Goal: Task Accomplishment & Management: Use online tool/utility

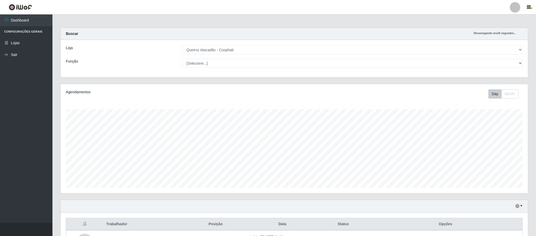
select select "463"
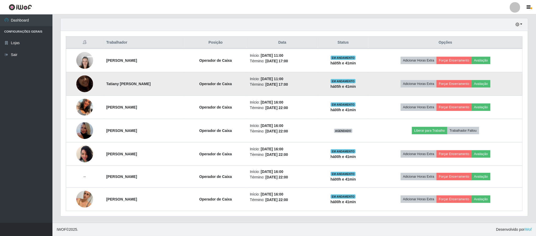
scroll to position [183, 0]
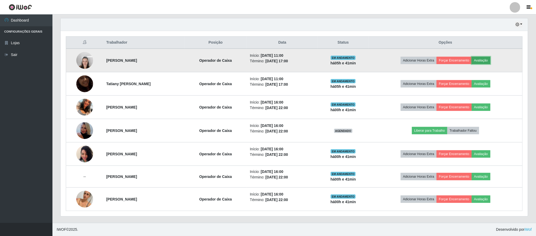
click at [490, 58] on button "Avaliação" at bounding box center [481, 60] width 19 height 7
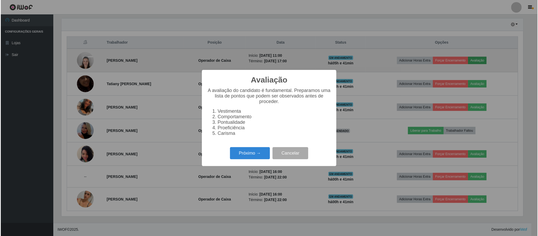
scroll to position [109, 463]
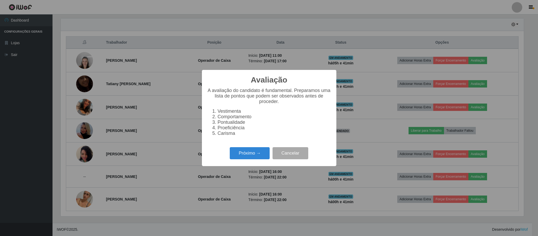
click at [238, 220] on div "Avaliação × A avaliação do candidato é fundamental. Preparamos uma lista de pon…" at bounding box center [269, 118] width 538 height 236
click at [254, 159] on button "Próximo →" at bounding box center [250, 153] width 40 height 12
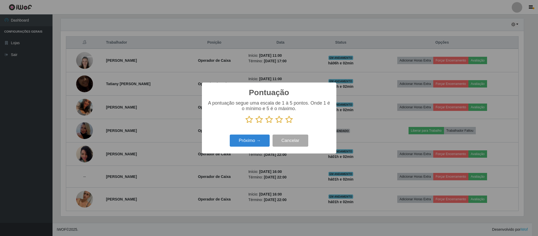
scroll to position [262363, 262010]
click at [292, 120] on icon at bounding box center [288, 119] width 7 height 8
click at [285, 123] on input "radio" at bounding box center [285, 123] width 0 height 0
click at [260, 139] on button "Próximo →" at bounding box center [250, 140] width 40 height 12
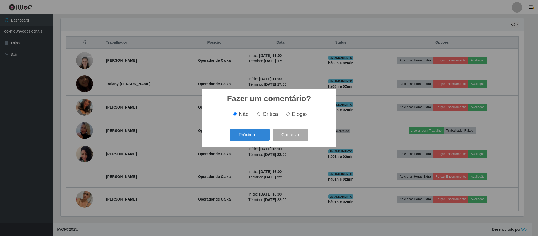
click at [295, 111] on span "Elogio" at bounding box center [299, 114] width 15 height 6
click at [290, 112] on input "Elogio" at bounding box center [287, 113] width 3 height 3
radio input "true"
click at [250, 136] on button "Próximo →" at bounding box center [250, 134] width 40 height 12
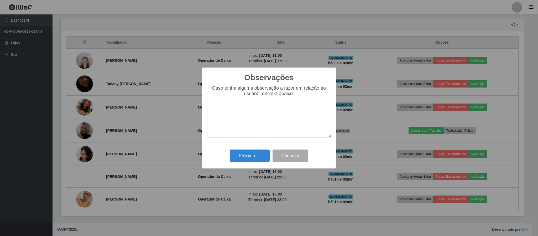
click at [257, 128] on textarea at bounding box center [269, 120] width 124 height 36
type textarea "Otimo atendimento"
click at [258, 160] on button "Próximo →" at bounding box center [250, 155] width 40 height 12
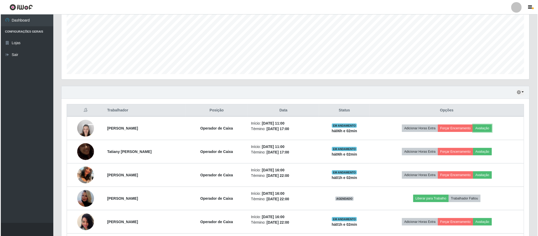
scroll to position [105, 0]
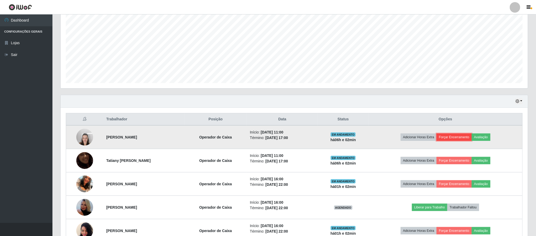
click at [464, 140] on button "Forçar Encerramento" at bounding box center [454, 136] width 35 height 7
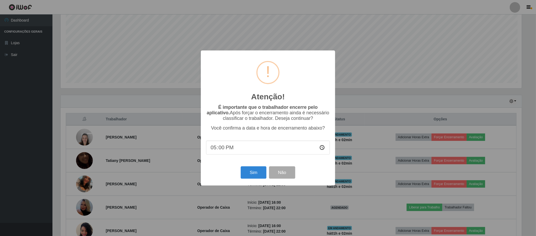
scroll to position [109, 463]
click at [253, 176] on button "Sim" at bounding box center [254, 172] width 25 height 12
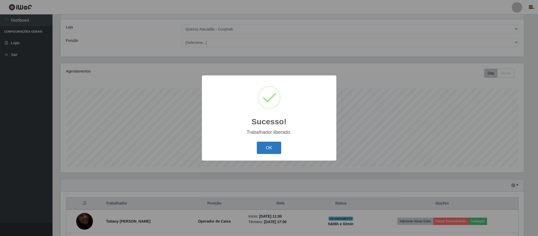
click at [274, 149] on button "OK" at bounding box center [269, 147] width 24 height 12
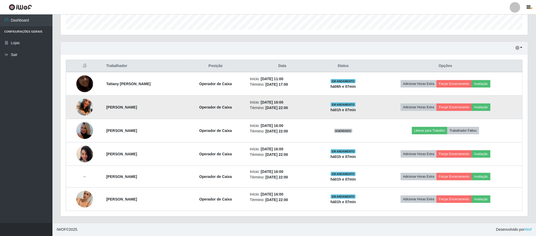
scroll to position [160, 0]
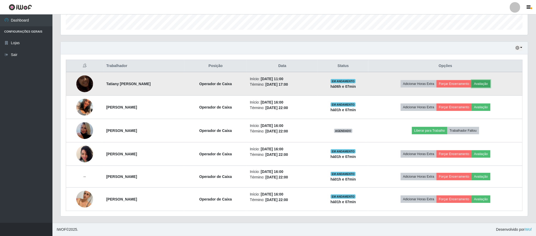
click at [491, 80] on button "Avaliação" at bounding box center [481, 83] width 19 height 7
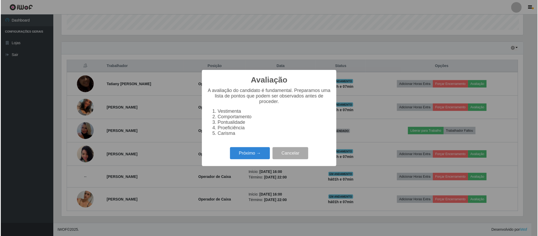
scroll to position [109, 463]
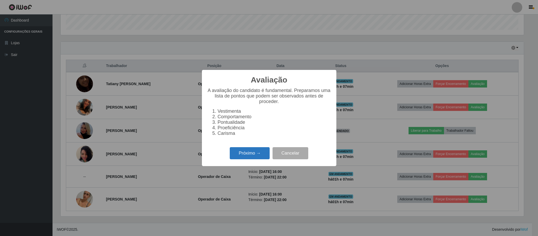
click at [245, 157] on button "Próximo →" at bounding box center [250, 153] width 40 height 12
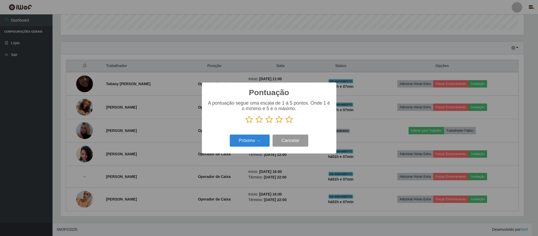
scroll to position [262363, 262010]
click at [288, 122] on icon at bounding box center [288, 119] width 7 height 8
click at [285, 123] on input "radio" at bounding box center [285, 123] width 0 height 0
click at [245, 144] on button "Próximo →" at bounding box center [250, 140] width 40 height 12
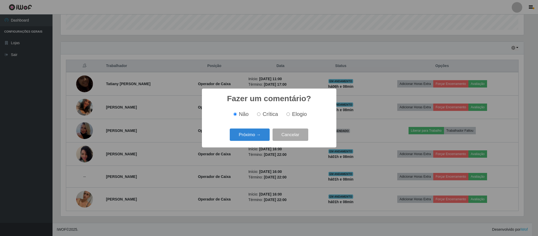
click at [299, 114] on span "Elogio" at bounding box center [299, 114] width 15 height 6
click at [290, 114] on input "Elogio" at bounding box center [287, 113] width 3 height 3
radio input "true"
click at [259, 136] on button "Próximo →" at bounding box center [250, 134] width 40 height 12
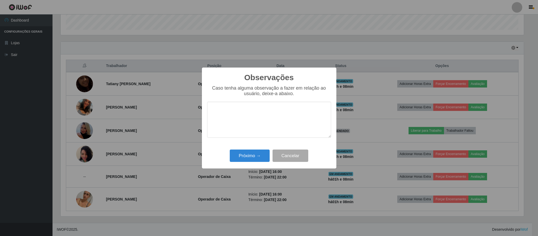
click at [244, 119] on textarea at bounding box center [269, 120] width 124 height 36
type textarea "Otimo atendimento"
click at [249, 157] on button "Próximo →" at bounding box center [250, 155] width 40 height 12
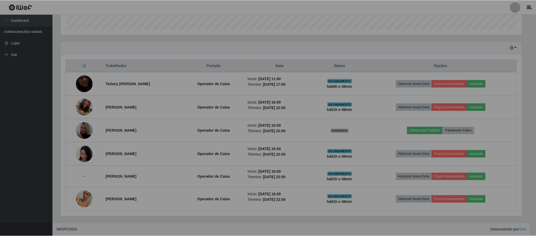
scroll to position [109, 467]
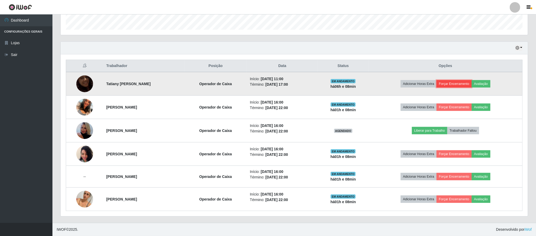
click at [463, 85] on button "Forçar Encerramento" at bounding box center [454, 83] width 35 height 7
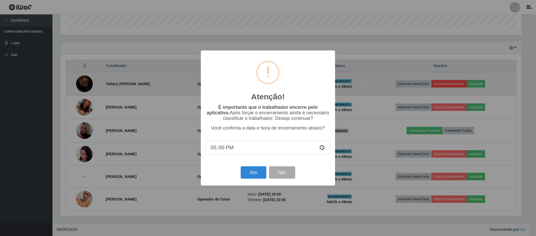
scroll to position [109, 463]
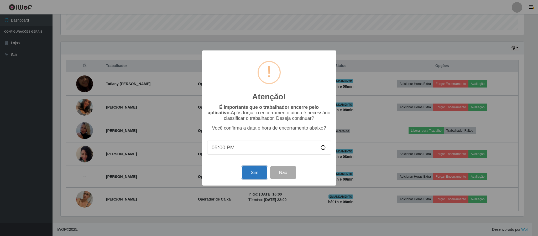
click at [255, 176] on button "Sim" at bounding box center [254, 172] width 25 height 12
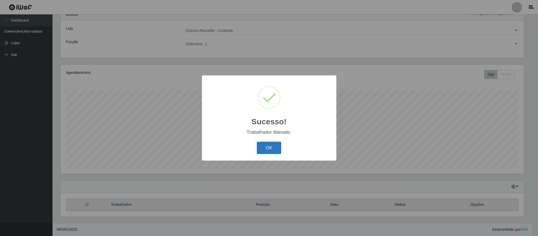
click at [276, 148] on button "OK" at bounding box center [269, 147] width 24 height 12
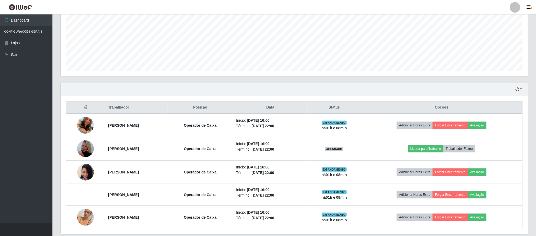
scroll to position [136, 0]
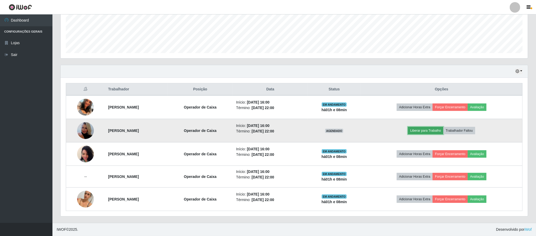
click at [439, 129] on button "Liberar para Trabalho" at bounding box center [425, 130] width 35 height 7
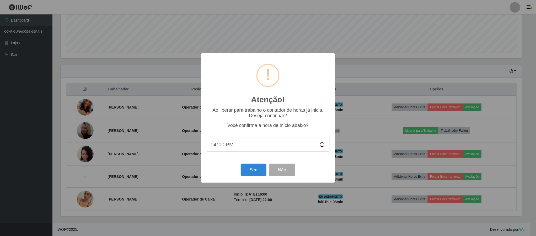
scroll to position [109, 463]
click at [255, 172] on button "Sim" at bounding box center [254, 170] width 25 height 12
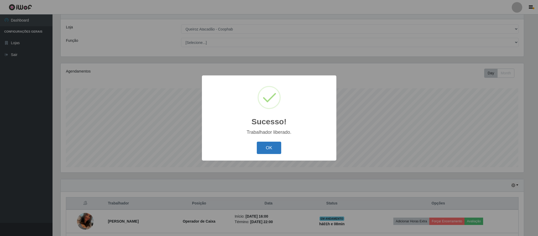
click at [265, 147] on button "OK" at bounding box center [269, 147] width 24 height 12
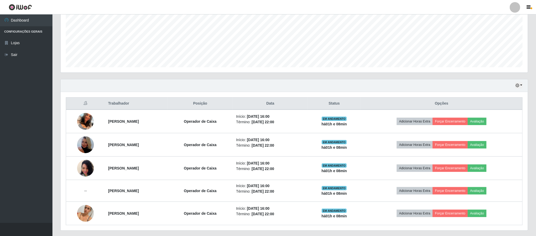
scroll to position [136, 0]
